Goal: Task Accomplishment & Management: Use online tool/utility

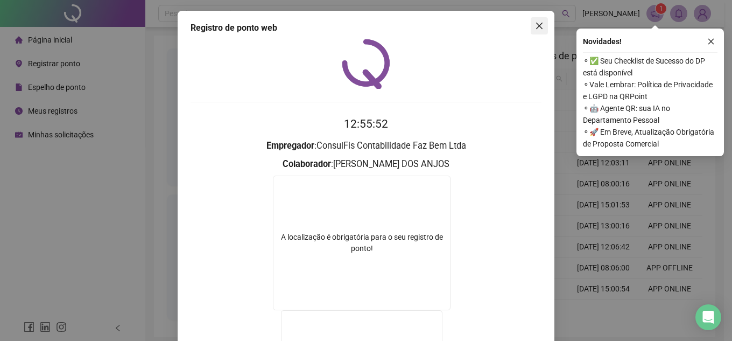
click at [539, 23] on icon "close" at bounding box center [539, 26] width 9 height 9
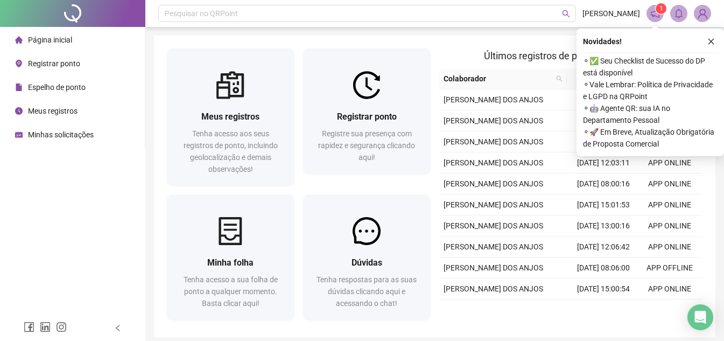
click at [57, 61] on span "Registrar ponto" at bounding box center [54, 63] width 52 height 9
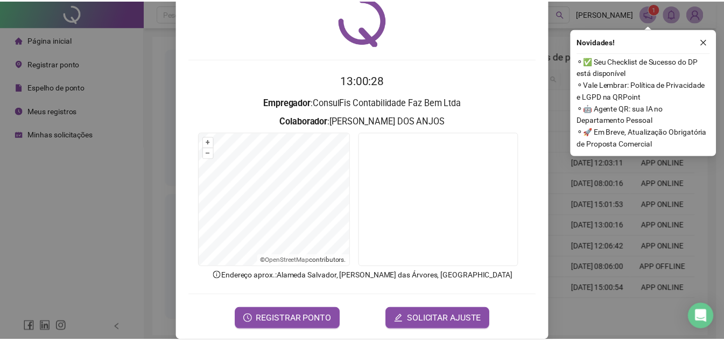
scroll to position [56, 0]
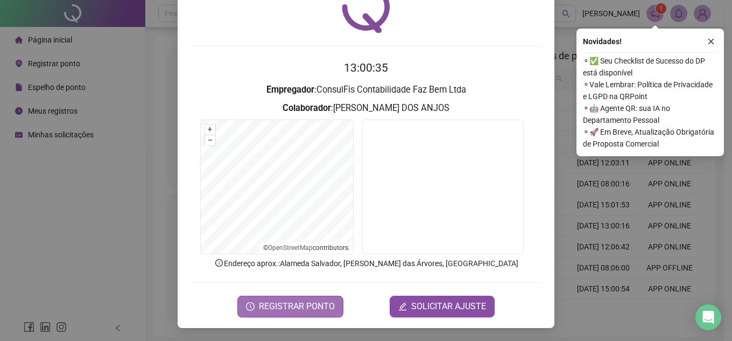
click at [301, 304] on span "REGISTRAR PONTO" at bounding box center [297, 306] width 76 height 13
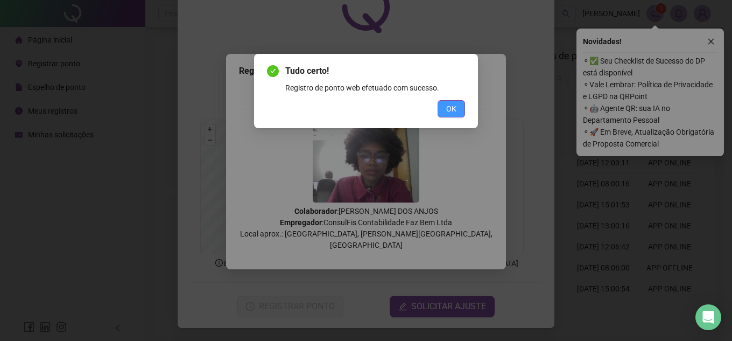
click at [460, 106] on button "OK" at bounding box center [450, 108] width 27 height 17
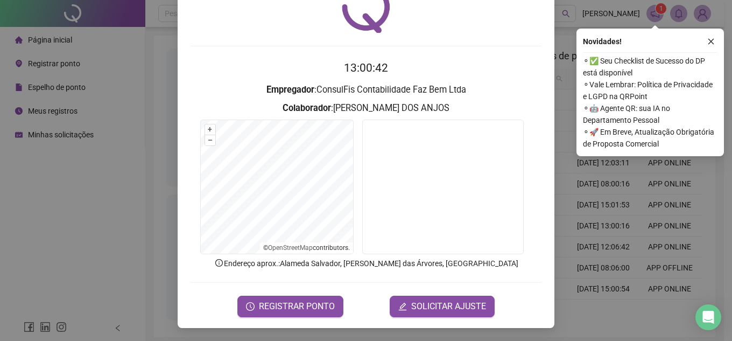
click at [126, 199] on div "Registro de ponto web 13:00:42 Empregador : ConsulFis Contabilidade Faz Bem Ltd…" at bounding box center [366, 170] width 732 height 341
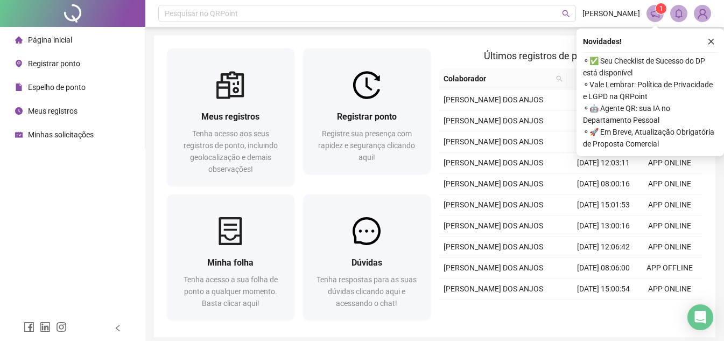
click at [66, 84] on span "Espelho de ponto" at bounding box center [57, 87] width 58 height 9
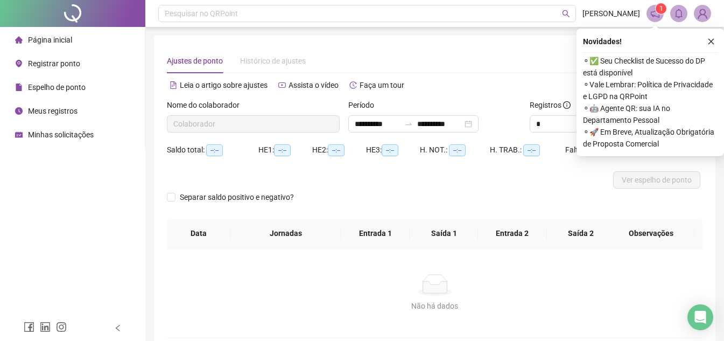
click at [52, 111] on span "Meus registros" at bounding box center [53, 111] width 50 height 9
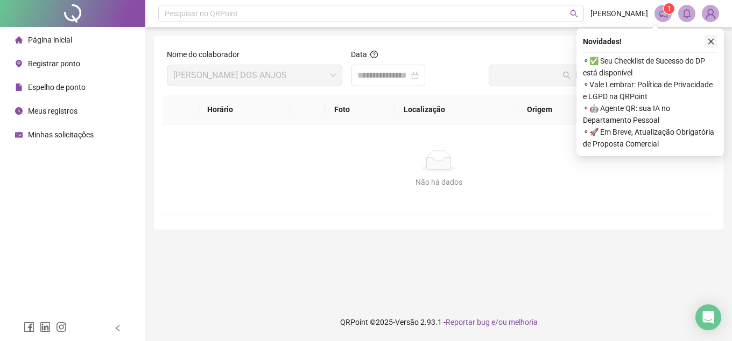
click at [712, 39] on icon "close" at bounding box center [711, 42] width 8 height 8
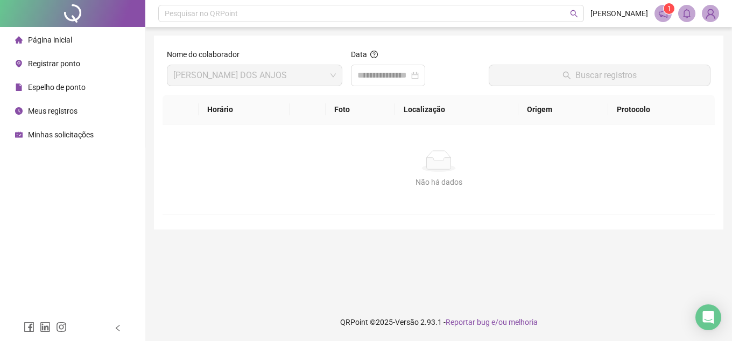
click at [224, 127] on div "Não há dados Não há dados" at bounding box center [438, 168] width 552 height 89
click at [225, 121] on th "Horário" at bounding box center [244, 110] width 91 height 30
click at [60, 63] on span "Registrar ponto" at bounding box center [54, 63] width 52 height 9
click at [78, 91] on span "Espelho de ponto" at bounding box center [57, 87] width 58 height 9
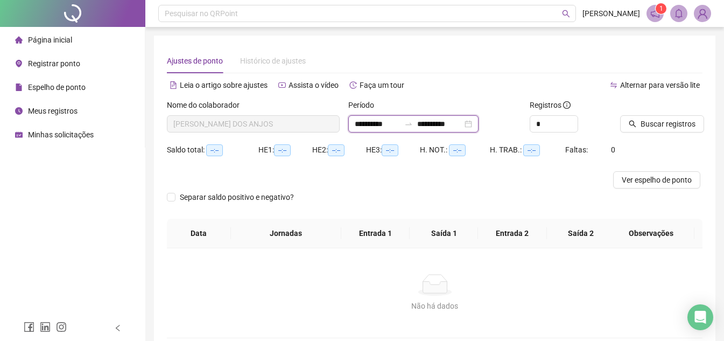
click at [462, 122] on input "**********" at bounding box center [439, 124] width 45 height 12
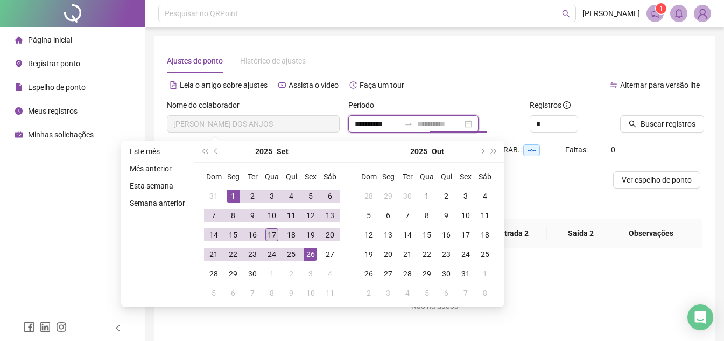
type input "**********"
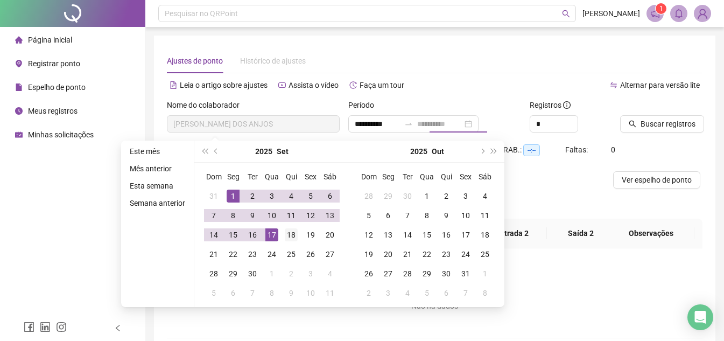
drag, startPoint x: 275, startPoint y: 234, endPoint x: 284, endPoint y: 228, distance: 10.3
click at [274, 234] on div "17" at bounding box center [271, 234] width 13 height 13
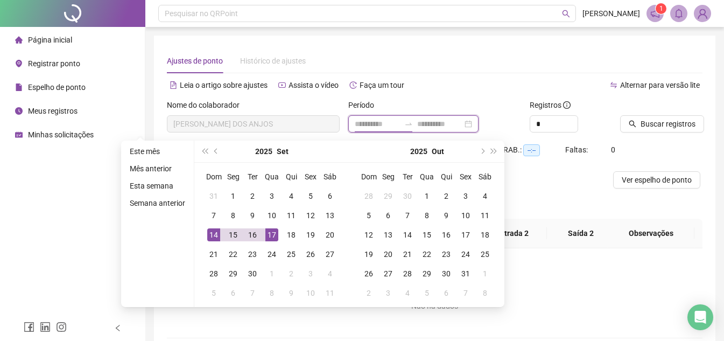
type input "**********"
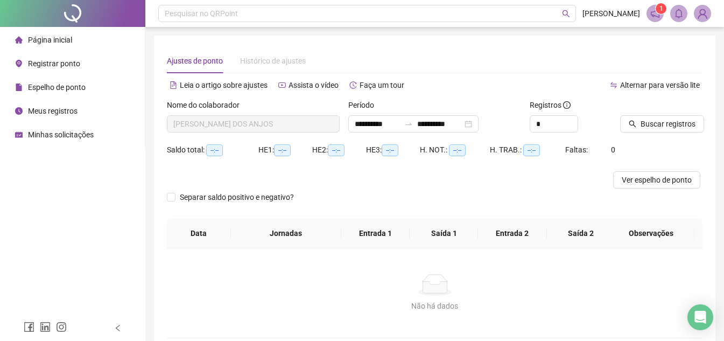
drag, startPoint x: 56, startPoint y: 25, endPoint x: 57, endPoint y: 33, distance: 8.7
click at [56, 25] on div at bounding box center [72, 13] width 145 height 27
click at [56, 30] on div "Página inicial" at bounding box center [43, 40] width 57 height 22
click at [57, 33] on div "Página inicial" at bounding box center [43, 40] width 57 height 22
